Goal: Information Seeking & Learning: Learn about a topic

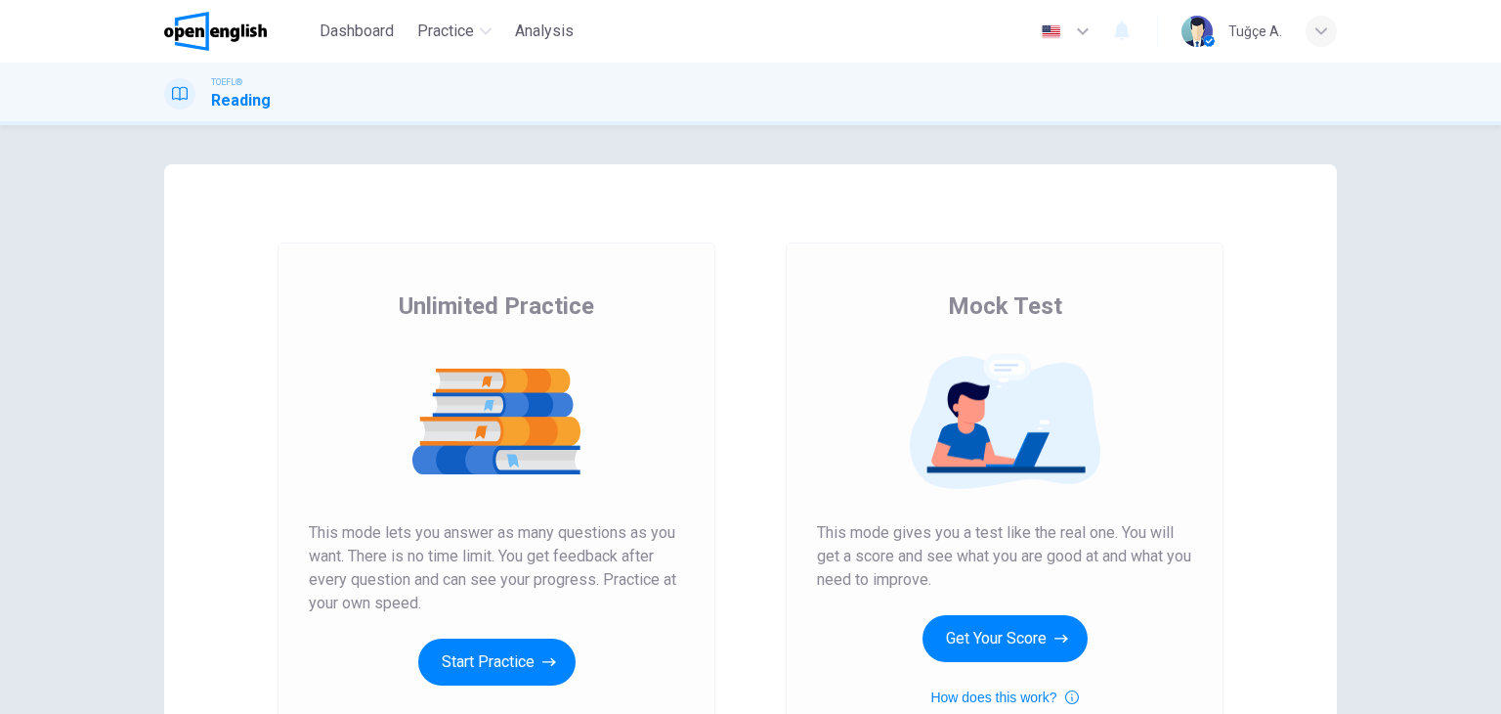
scroll to position [232, 0]
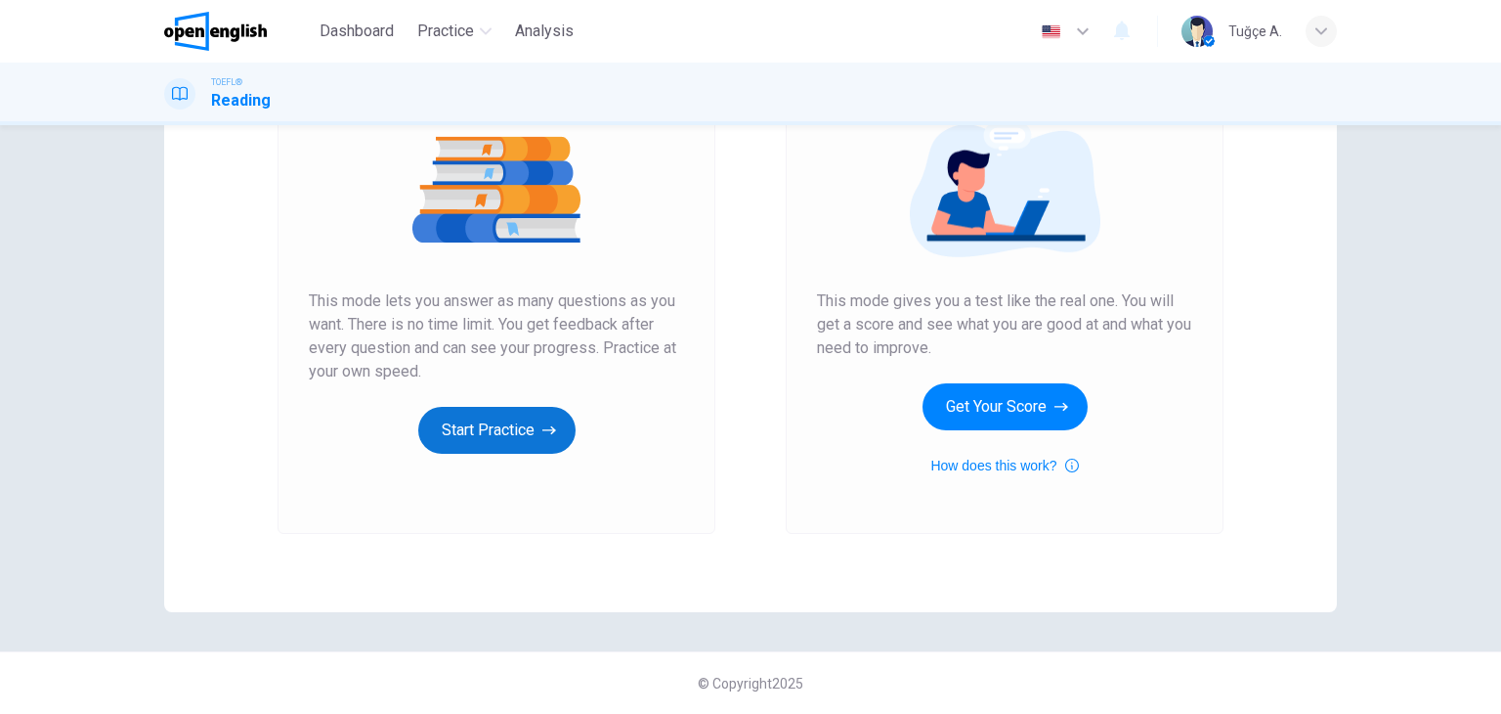
click at [505, 423] on button "Start Practice" at bounding box center [496, 430] width 157 height 47
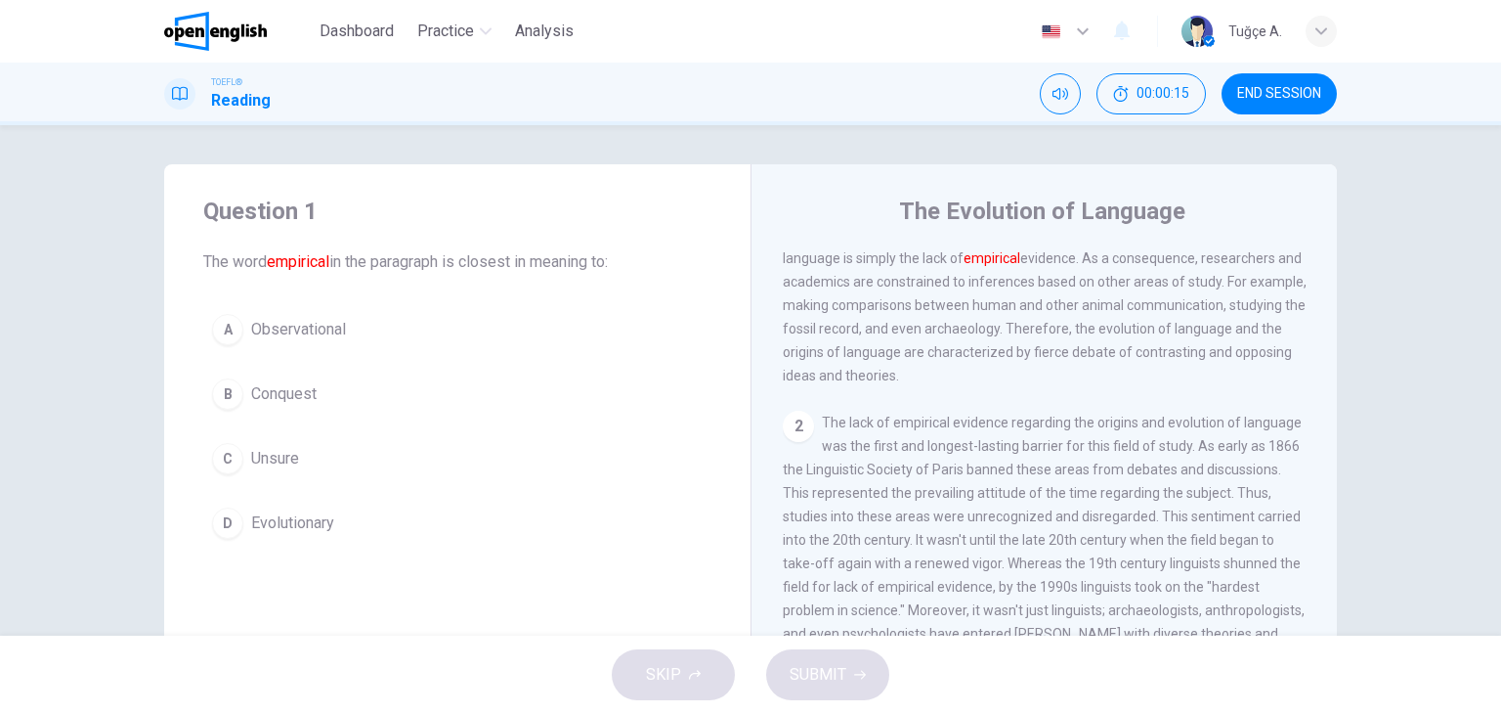
scroll to position [0, 0]
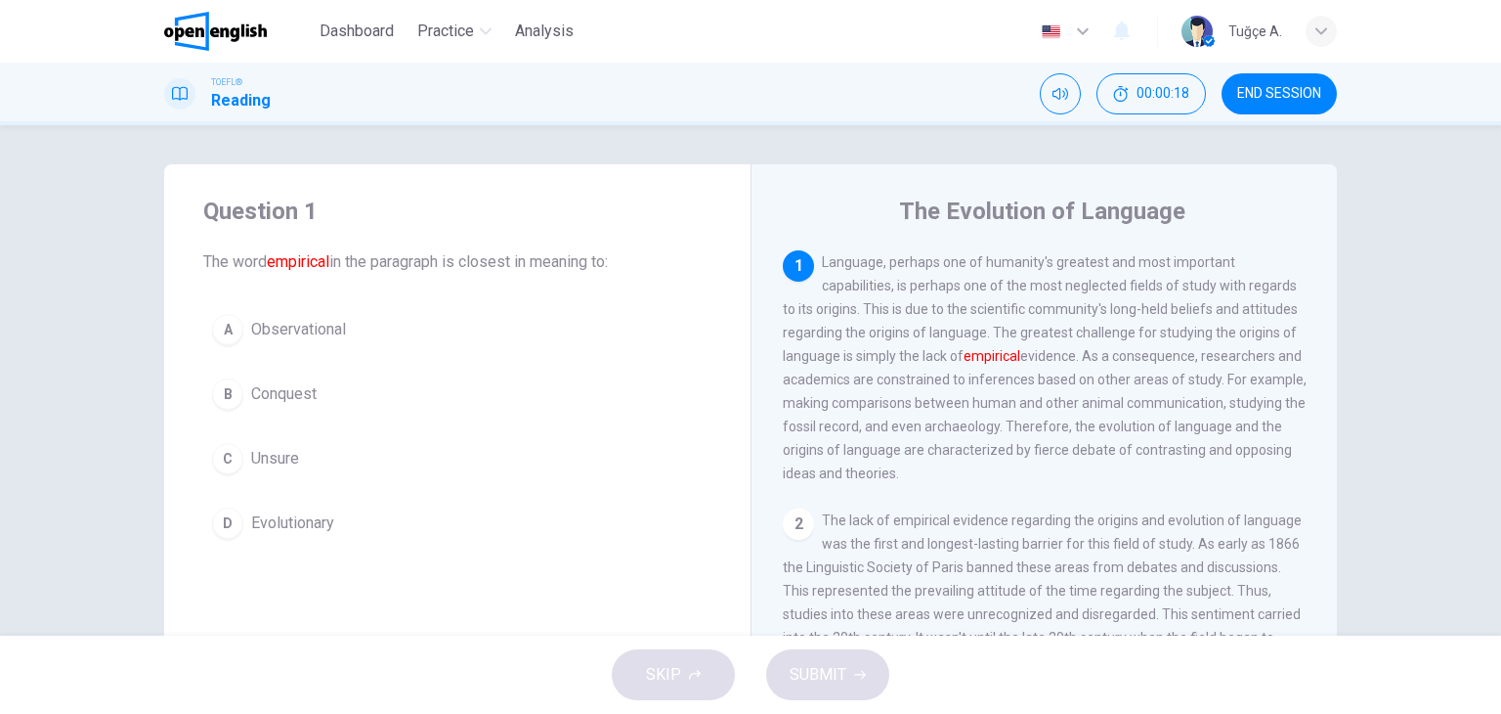
drag, startPoint x: 825, startPoint y: 259, endPoint x: 1165, endPoint y: 271, distance: 340.4
click at [1163, 271] on div "1 Language, perhaps one of humanity's greatest and most important capabilities,…" at bounding box center [1045, 367] width 524 height 235
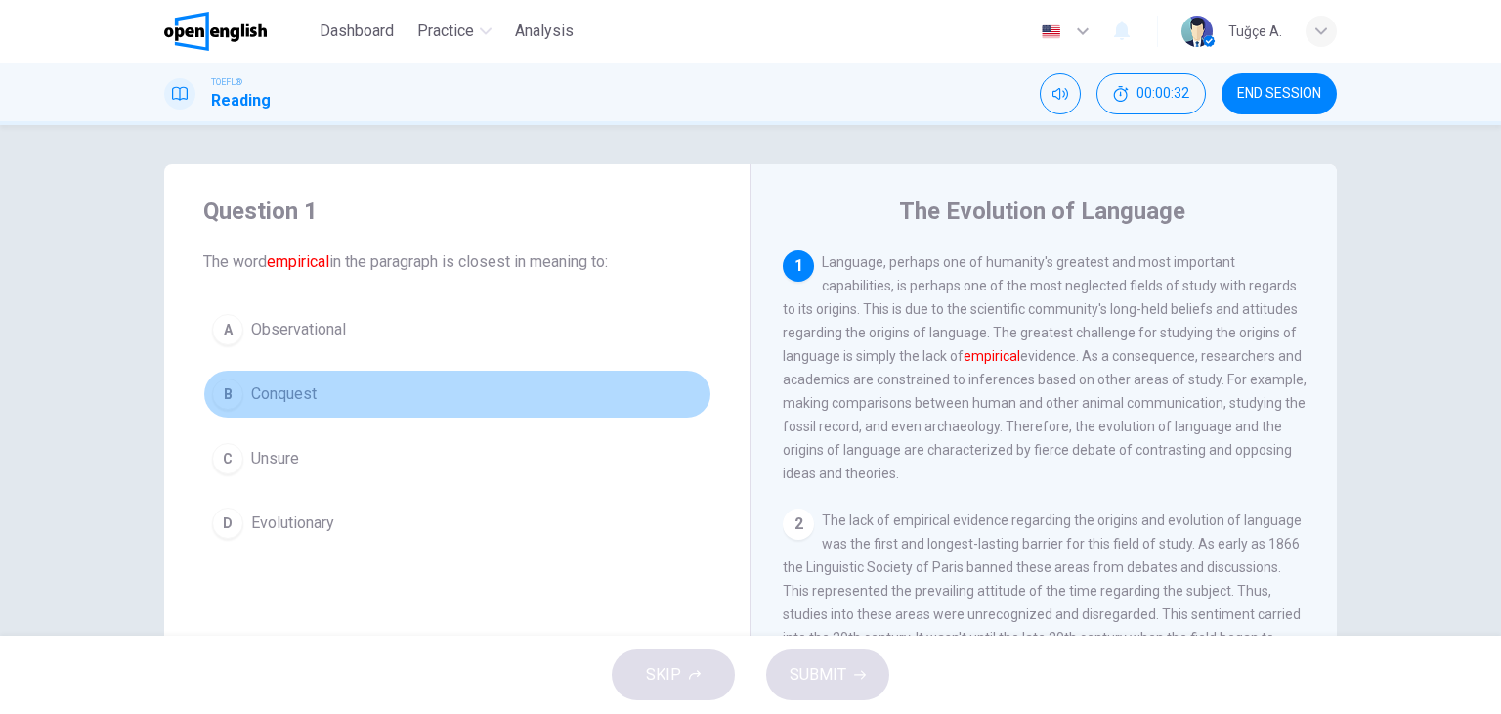
click at [240, 369] on button "B Conquest" at bounding box center [457, 393] width 508 height 49
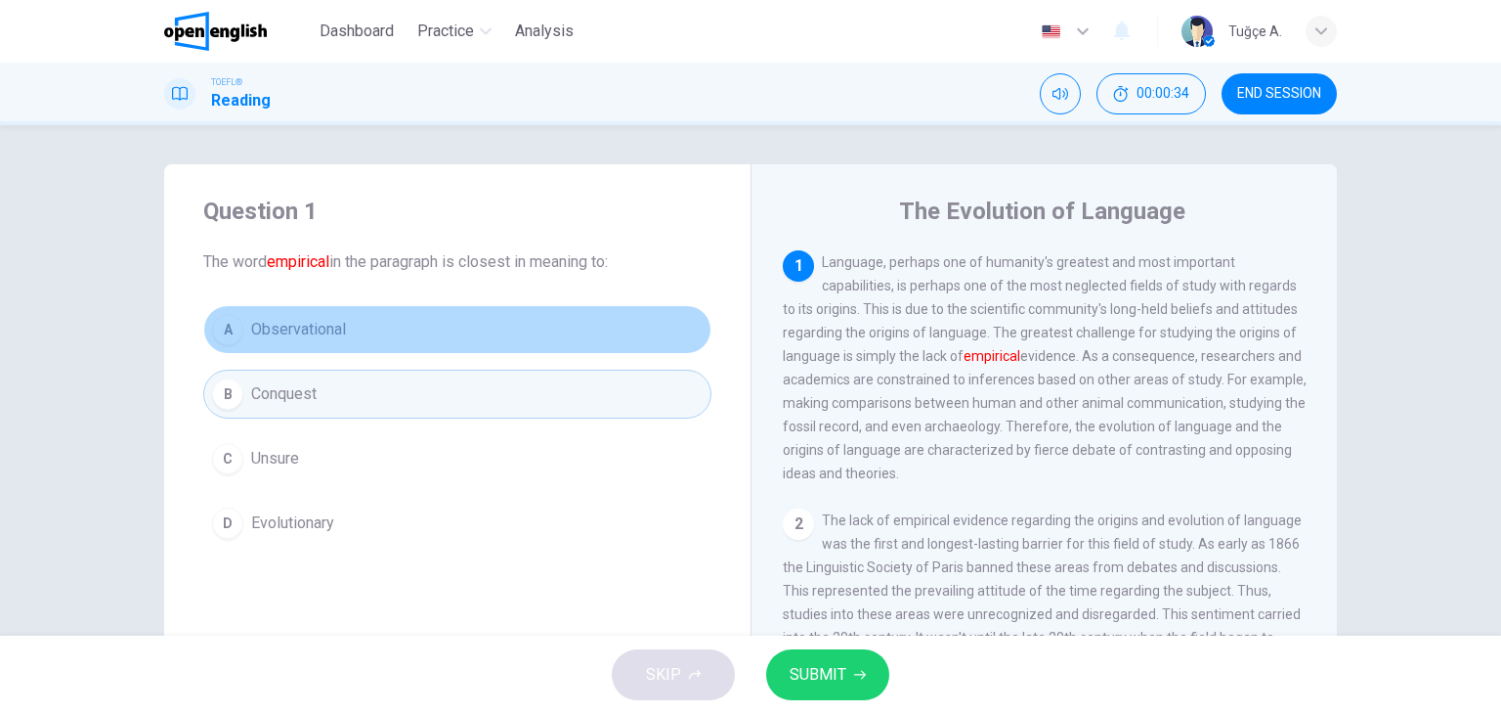
click at [290, 330] on span "Observational" at bounding box center [298, 329] width 95 height 23
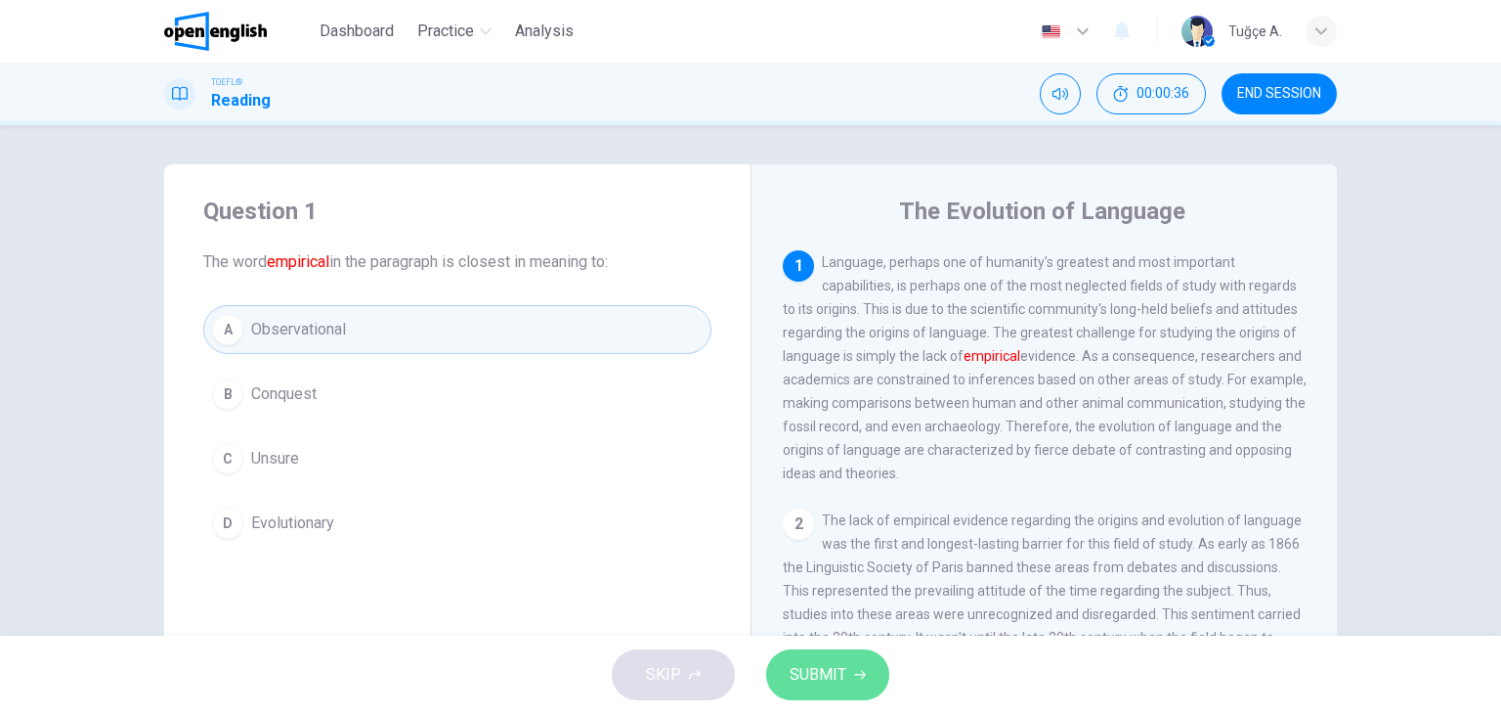
click at [814, 674] on span "SUBMIT" at bounding box center [818, 674] width 57 height 27
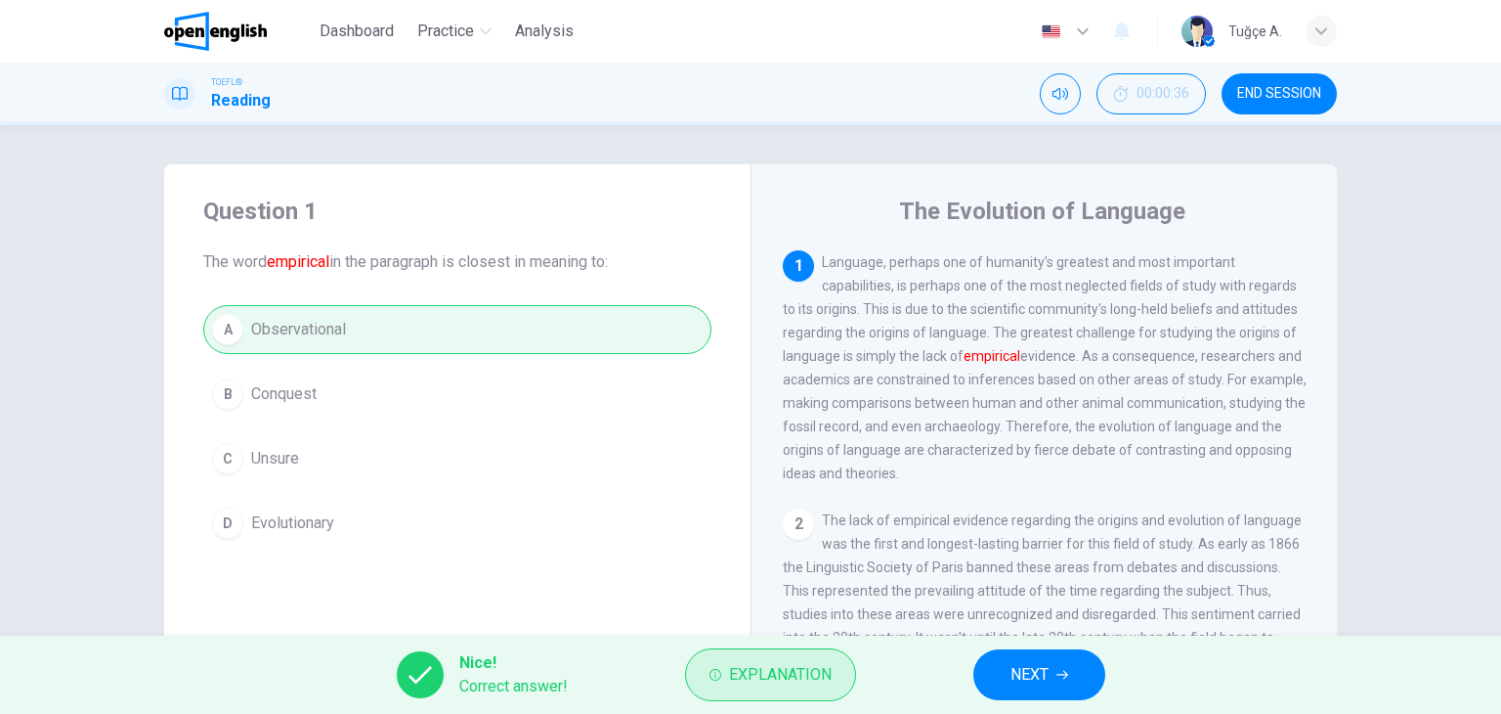
click at [731, 663] on span "Explanation" at bounding box center [780, 674] width 103 height 27
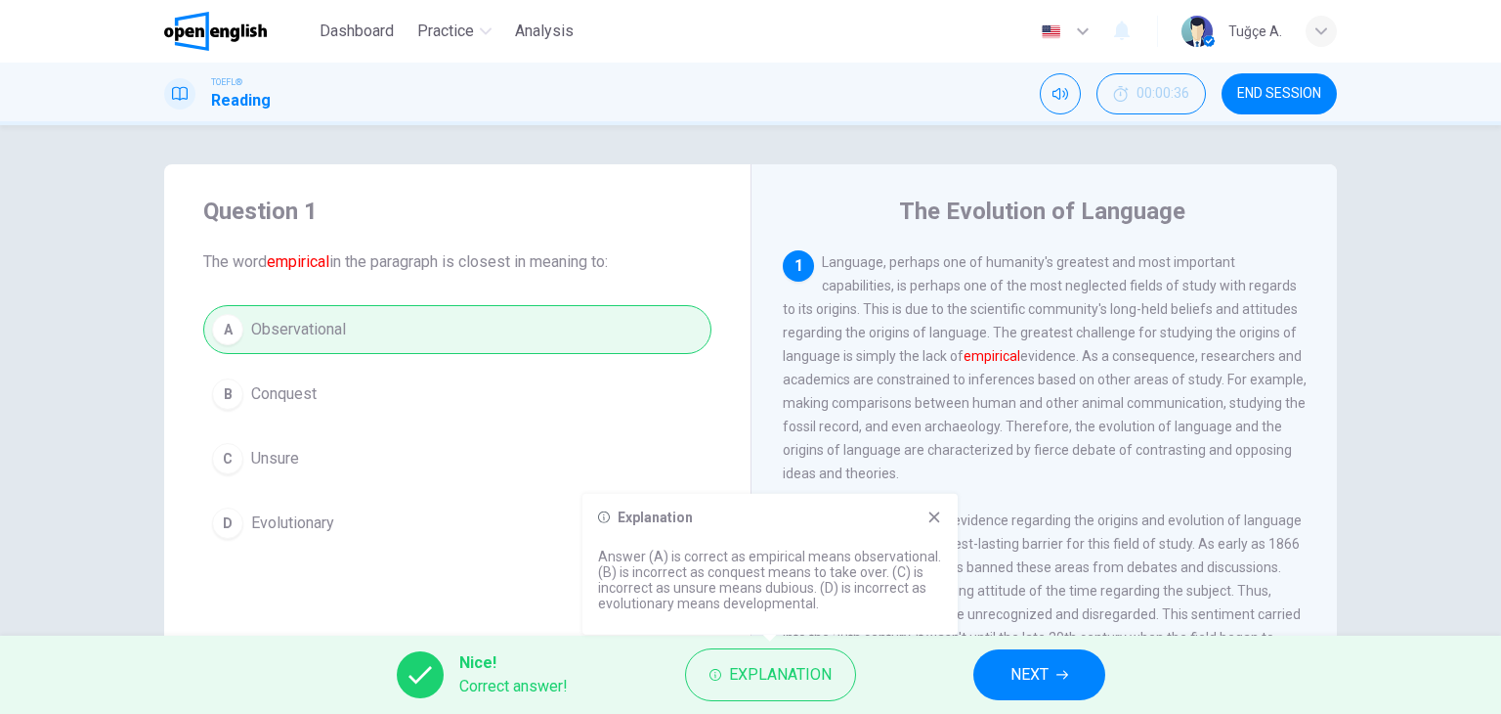
click at [973, 409] on span "Language, perhaps one of humanity's greatest and most important capabilities, i…" at bounding box center [1045, 367] width 524 height 227
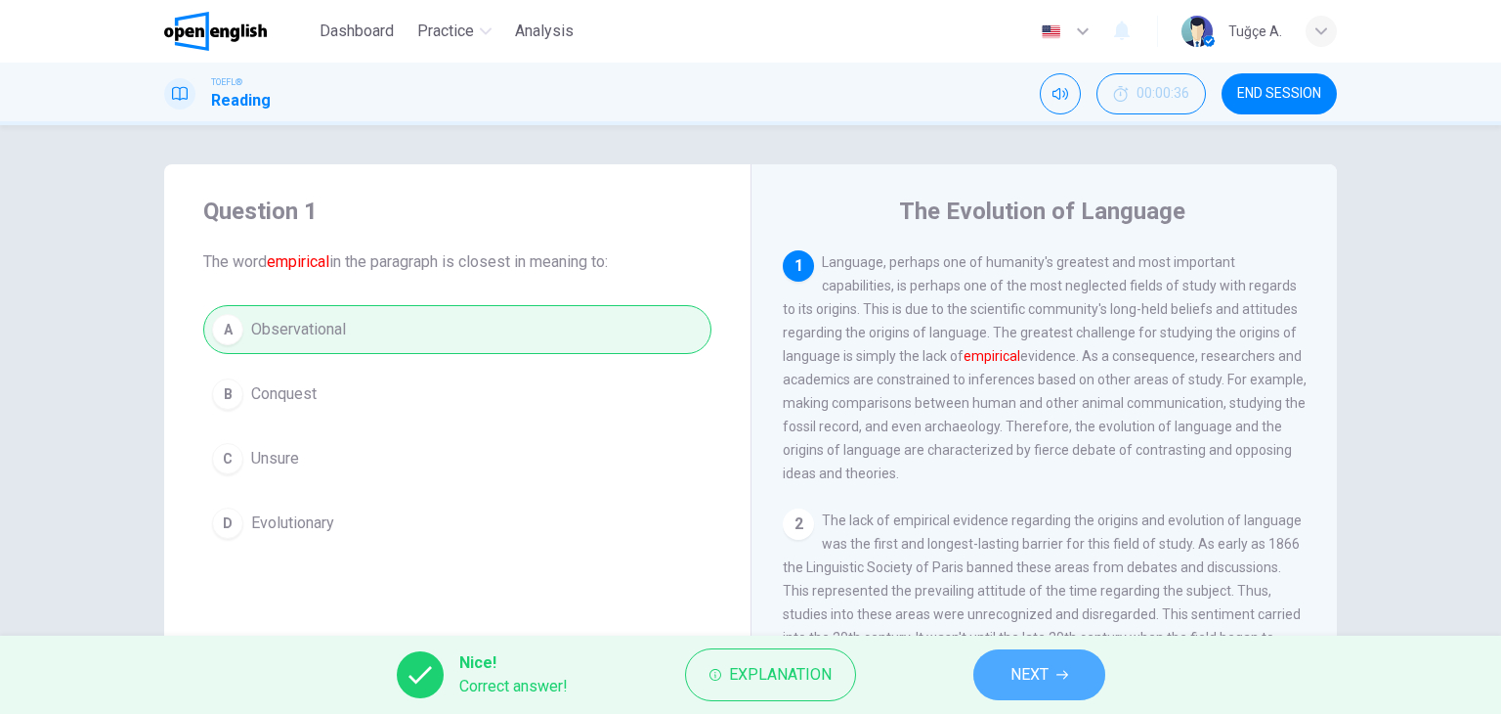
click at [998, 673] on button "NEXT" at bounding box center [1040, 674] width 132 height 51
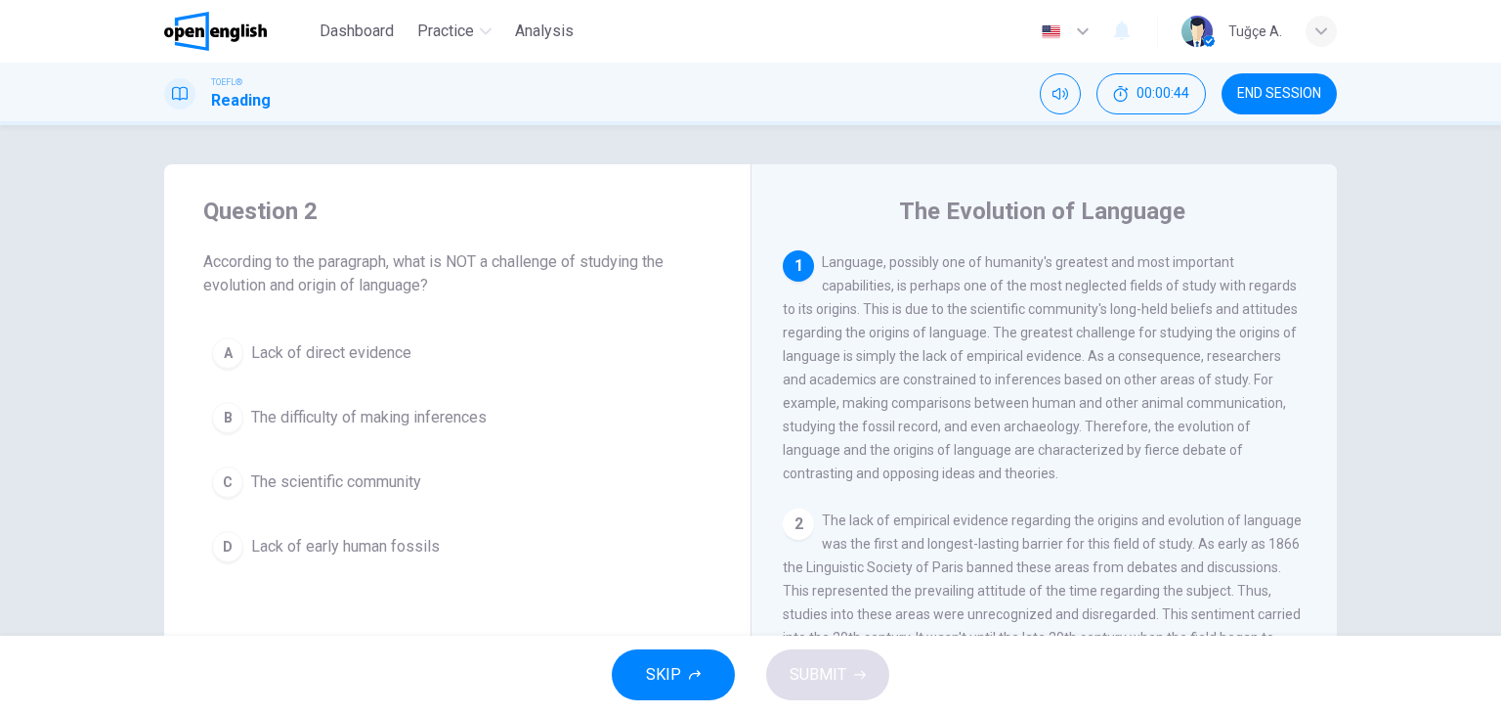
click at [1261, 29] on div "Tuğçe A." at bounding box center [1256, 31] width 54 height 23
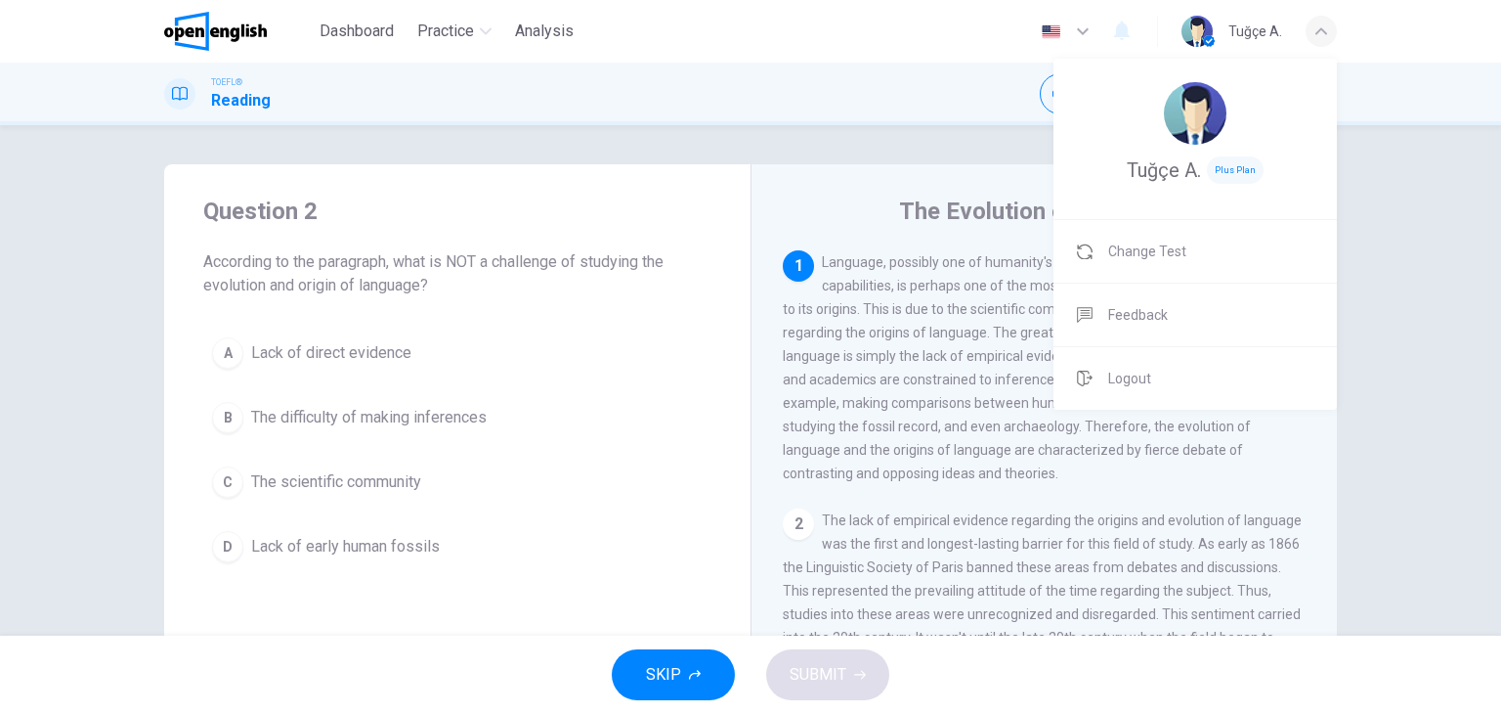
click at [340, 29] on div at bounding box center [750, 357] width 1501 height 714
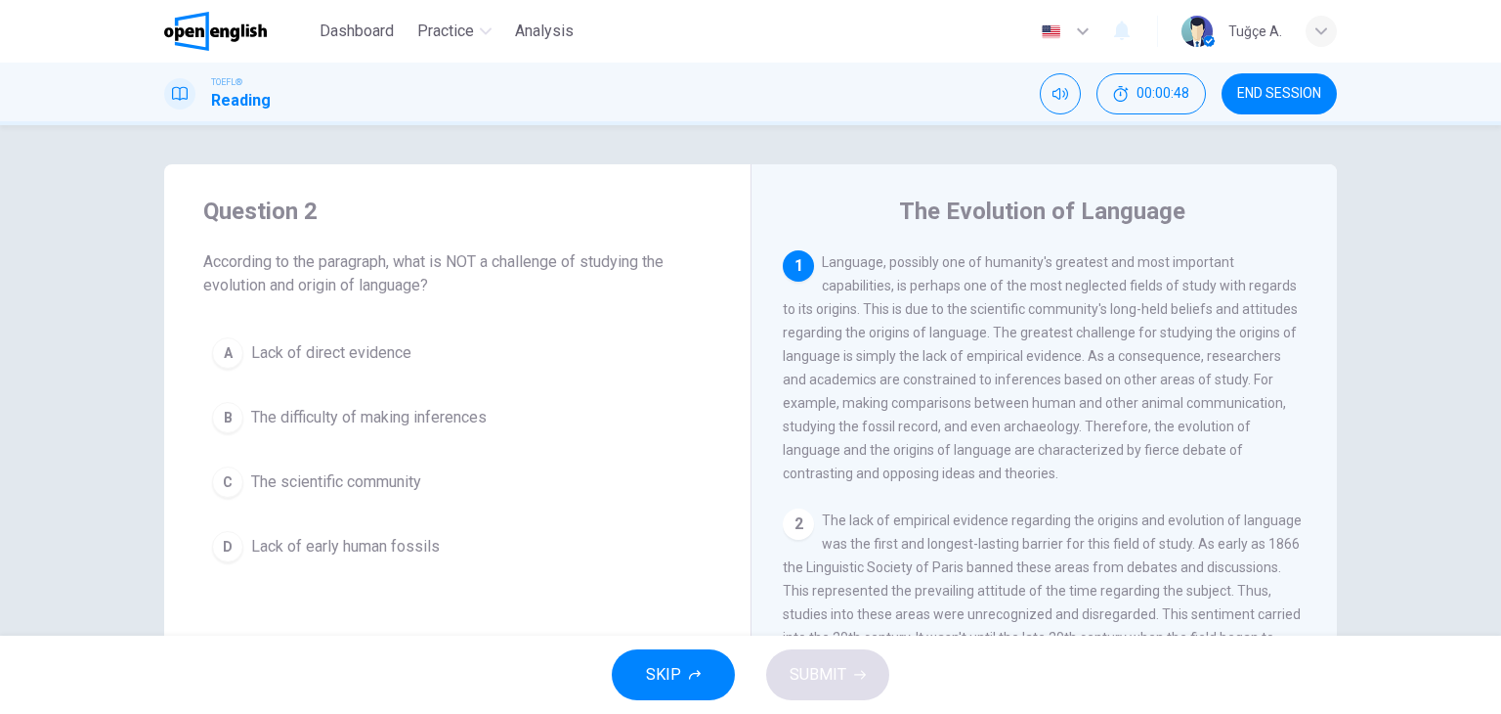
click at [434, 36] on span "Practice" at bounding box center [445, 31] width 57 height 23
click at [554, 36] on span "Analysis" at bounding box center [544, 31] width 59 height 23
